Goal: Transaction & Acquisition: Book appointment/travel/reservation

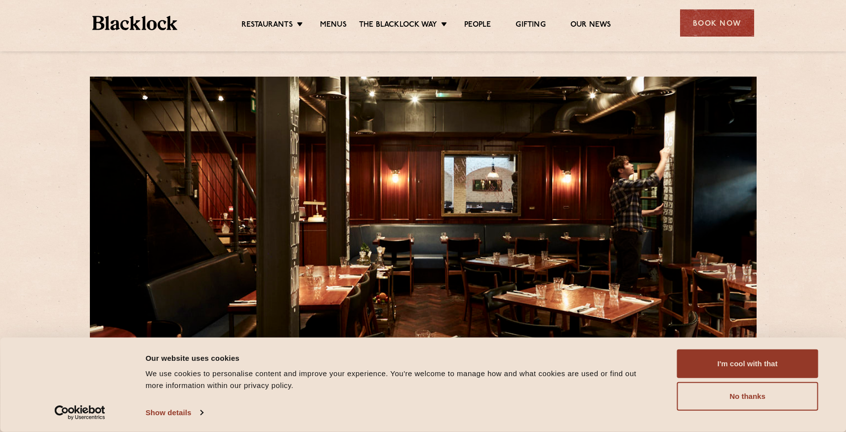
click at [727, 22] on div "Book Now" at bounding box center [717, 22] width 74 height 27
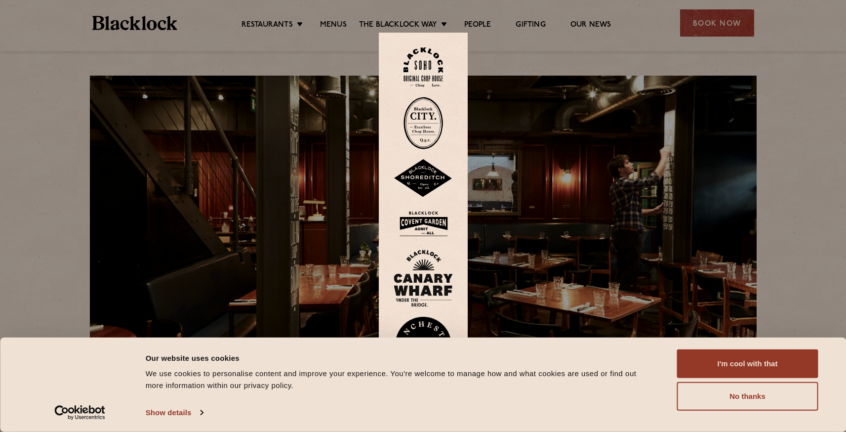
scroll to position [2, 0]
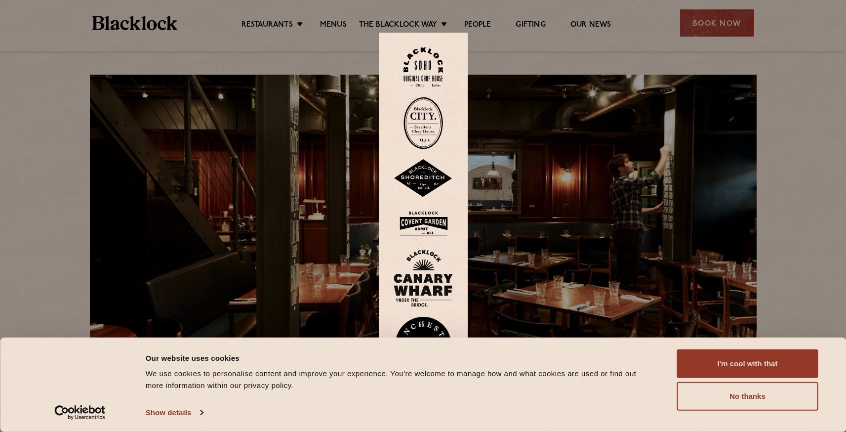
click at [431, 67] on img at bounding box center [423, 67] width 40 height 40
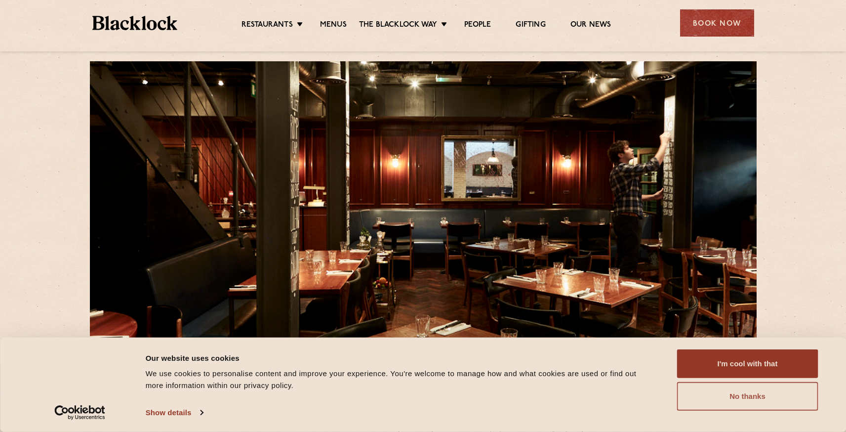
click at [749, 398] on button "No thanks" at bounding box center [747, 396] width 141 height 29
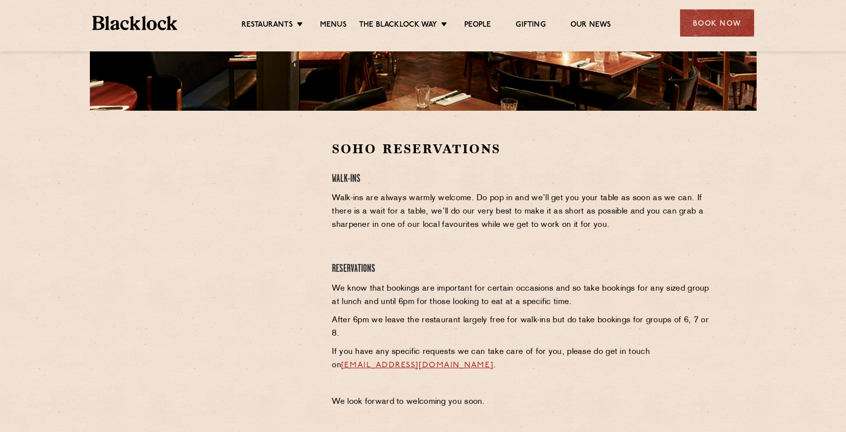
scroll to position [246, 0]
